Goal: Check status: Check status

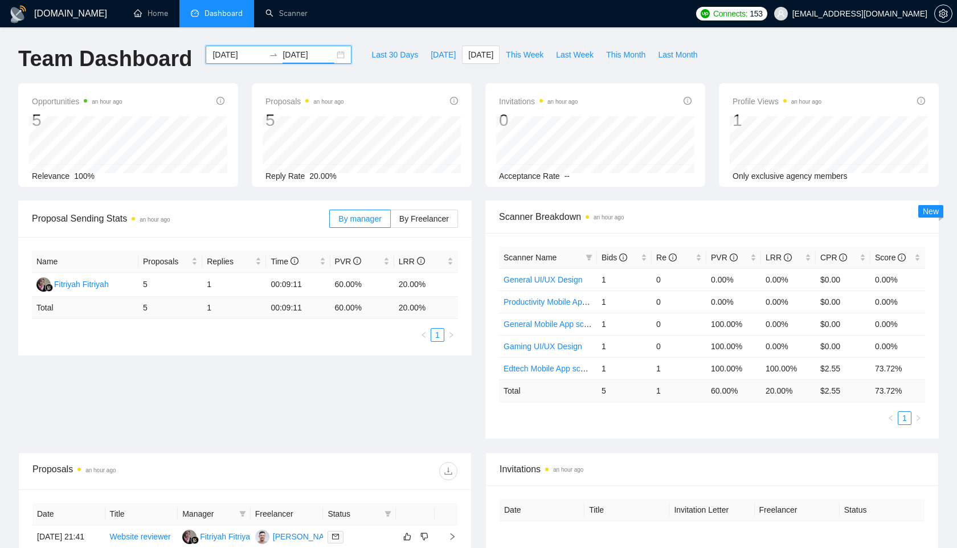
drag, startPoint x: 0, startPoint y: 0, endPoint x: 233, endPoint y: 58, distance: 239.7
click at [233, 58] on input "[DATE]" at bounding box center [239, 54] width 52 height 13
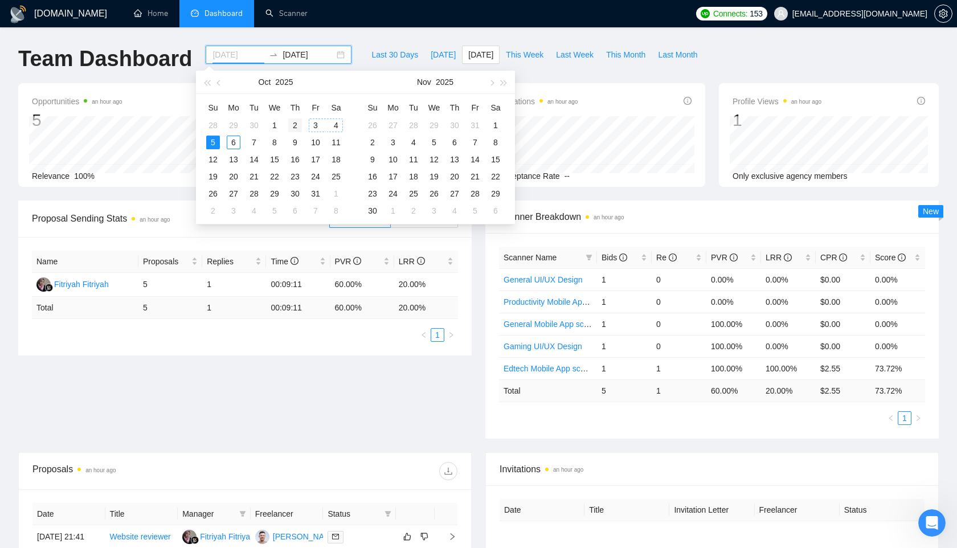
type input "[DATE]"
click at [300, 125] on div "2" at bounding box center [295, 126] width 14 height 14
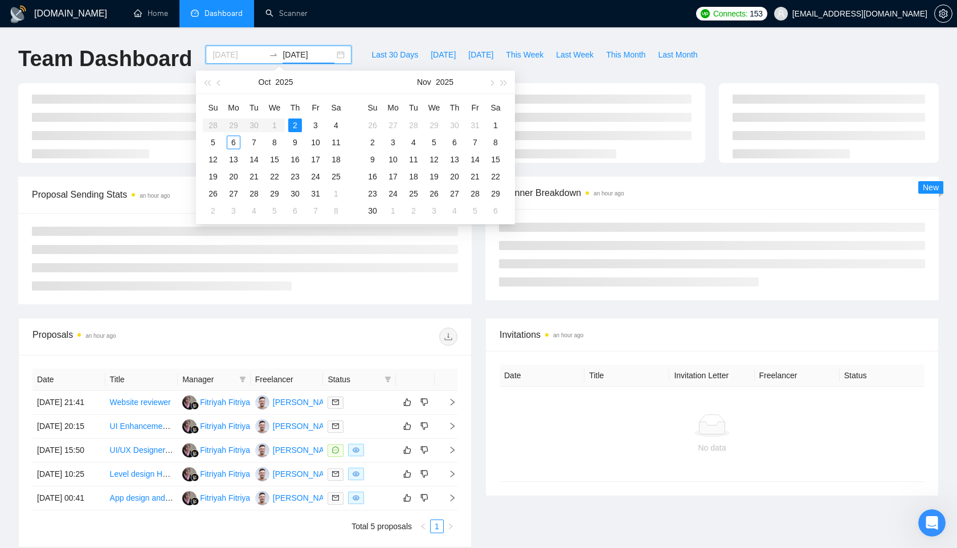
type input "[DATE]"
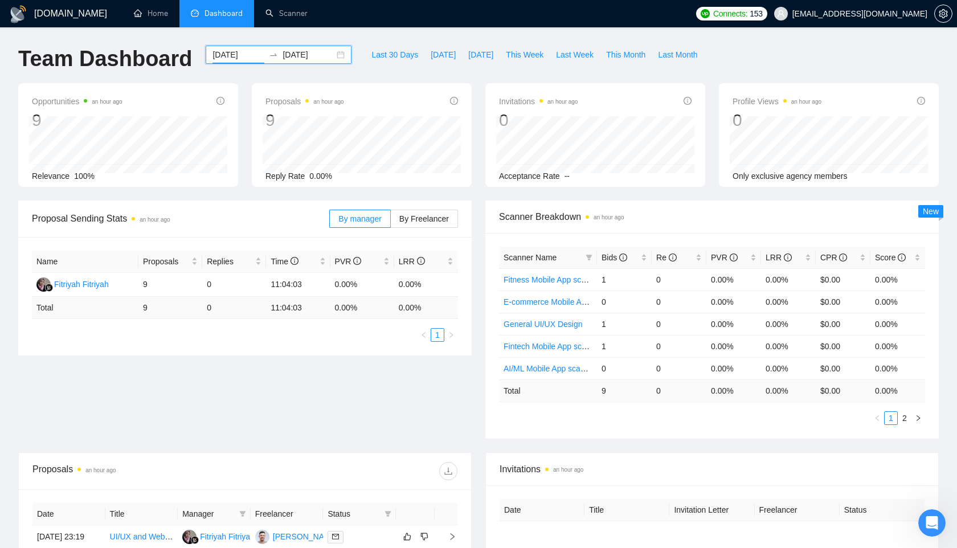
click at [239, 57] on input "[DATE]" at bounding box center [239, 54] width 52 height 13
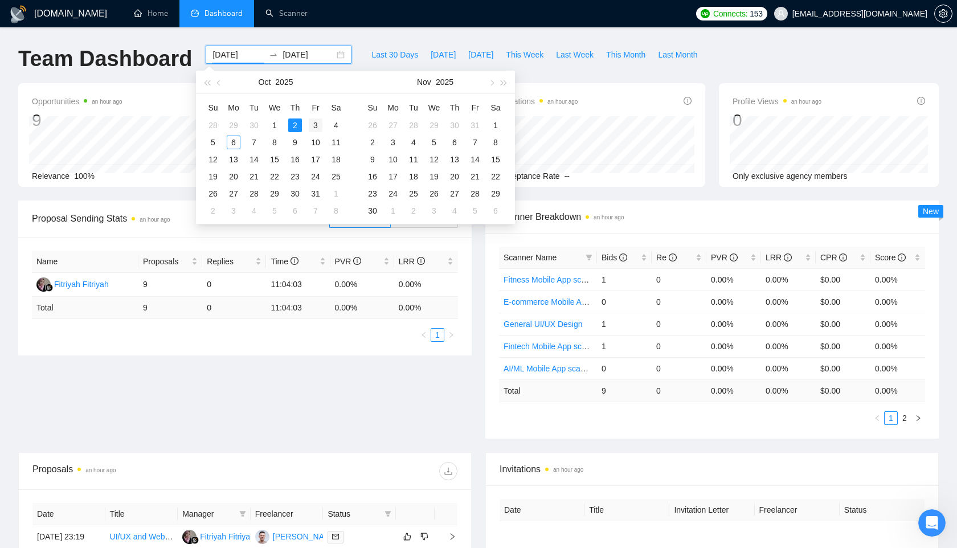
type input "[DATE]"
click at [309, 122] on div "3" at bounding box center [316, 126] width 14 height 14
type input "[DATE]"
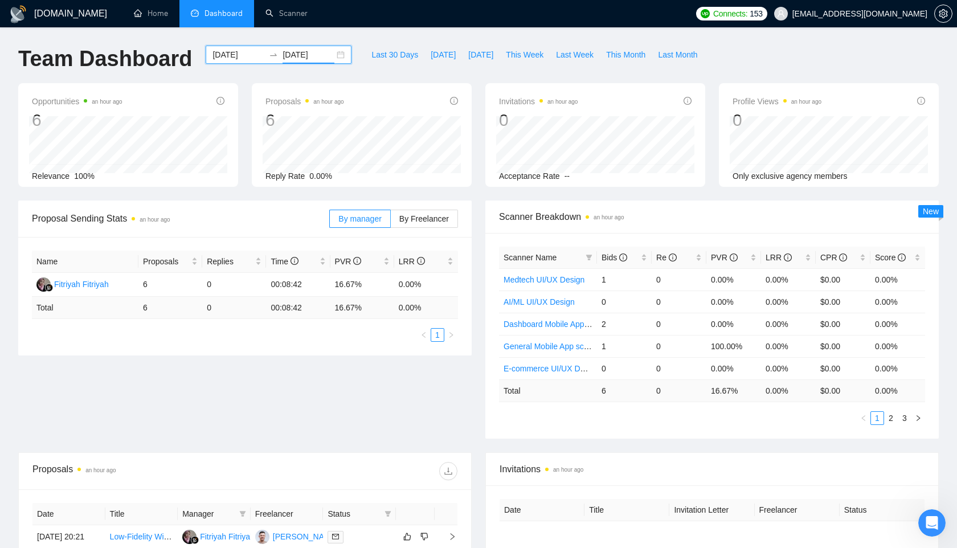
click at [244, 53] on input "[DATE]" at bounding box center [239, 54] width 52 height 13
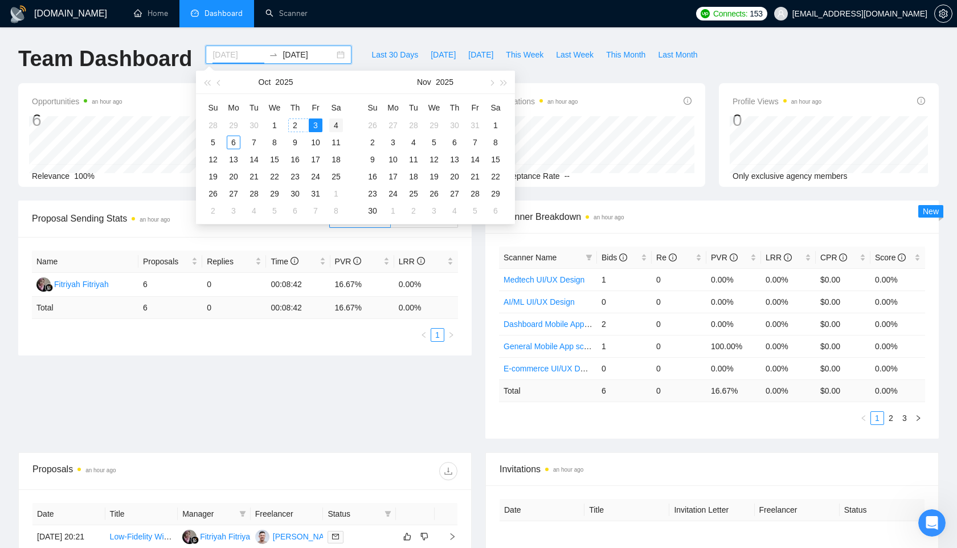
type input "[DATE]"
click at [335, 125] on div "4" at bounding box center [336, 126] width 14 height 14
type input "[DATE]"
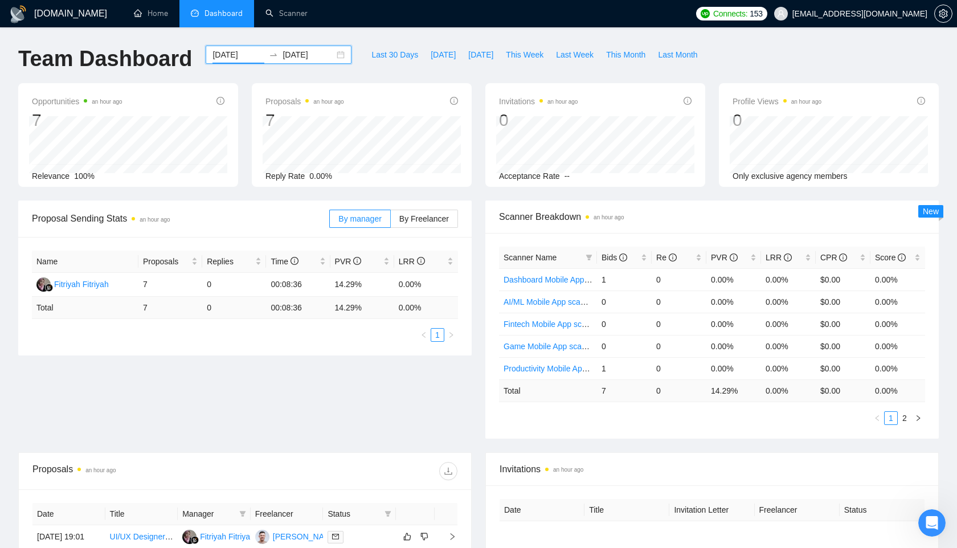
click at [244, 58] on input "[DATE]" at bounding box center [239, 54] width 52 height 13
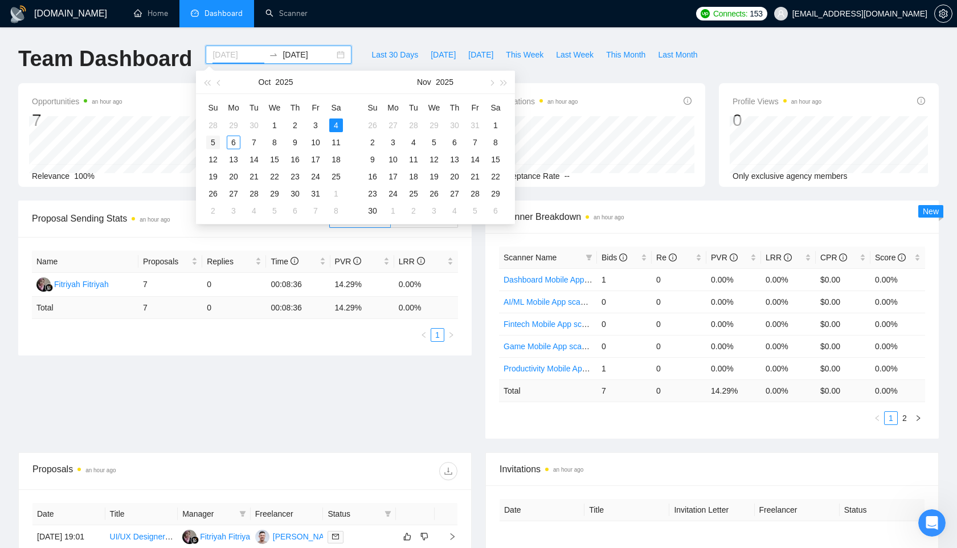
type input "[DATE]"
click at [214, 140] on div "5" at bounding box center [213, 143] width 14 height 14
type input "[DATE]"
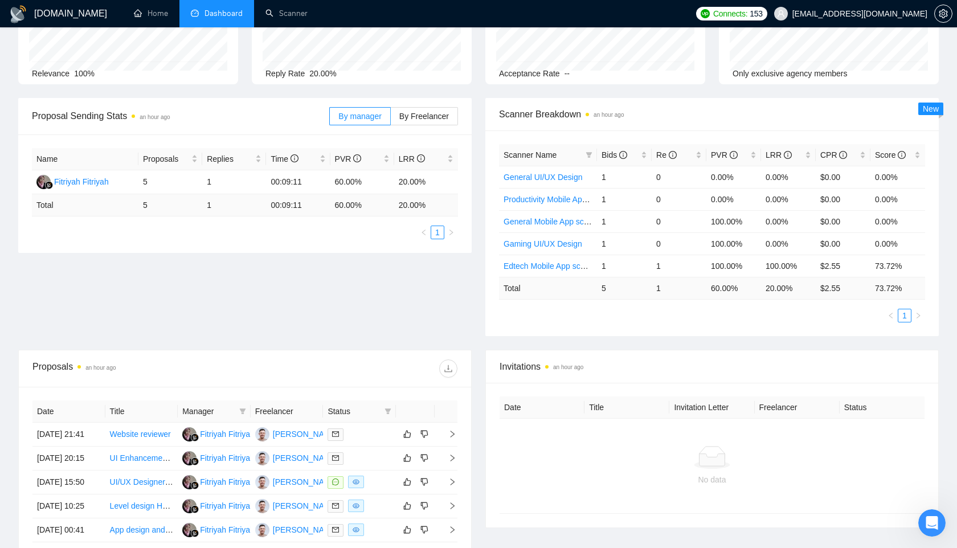
scroll to position [95, 0]
